Goal: Task Accomplishment & Management: Use online tool/utility

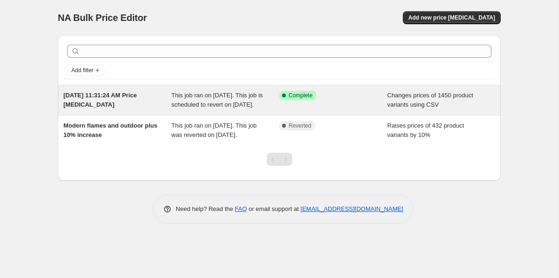
click at [270, 105] on div "This job ran on [DATE]. This job is scheduled to revert on [DATE]." at bounding box center [226, 100] width 108 height 19
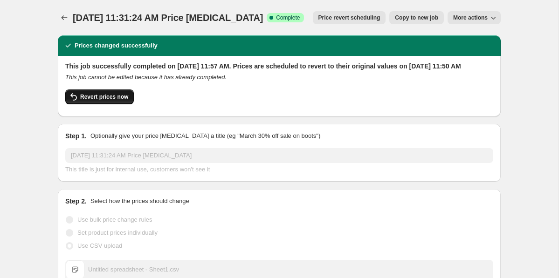
click at [77, 103] on icon "button" at bounding box center [73, 96] width 11 height 11
checkbox input "false"
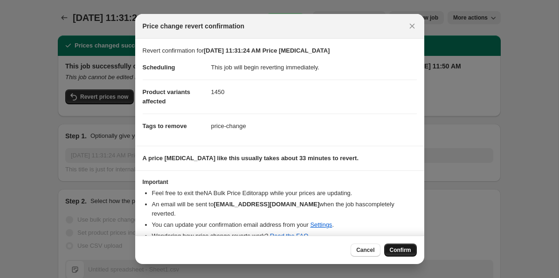
click at [398, 250] on span "Confirm" at bounding box center [400, 250] width 21 height 7
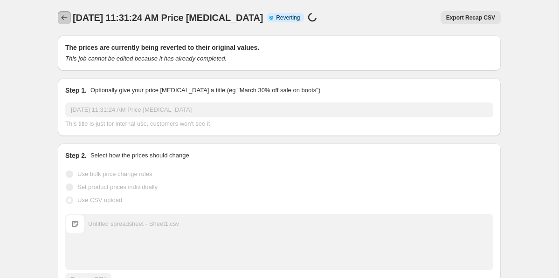
click at [66, 16] on icon "Price change jobs" at bounding box center [64, 17] width 9 height 9
